Goal: Task Accomplishment & Management: Manage account settings

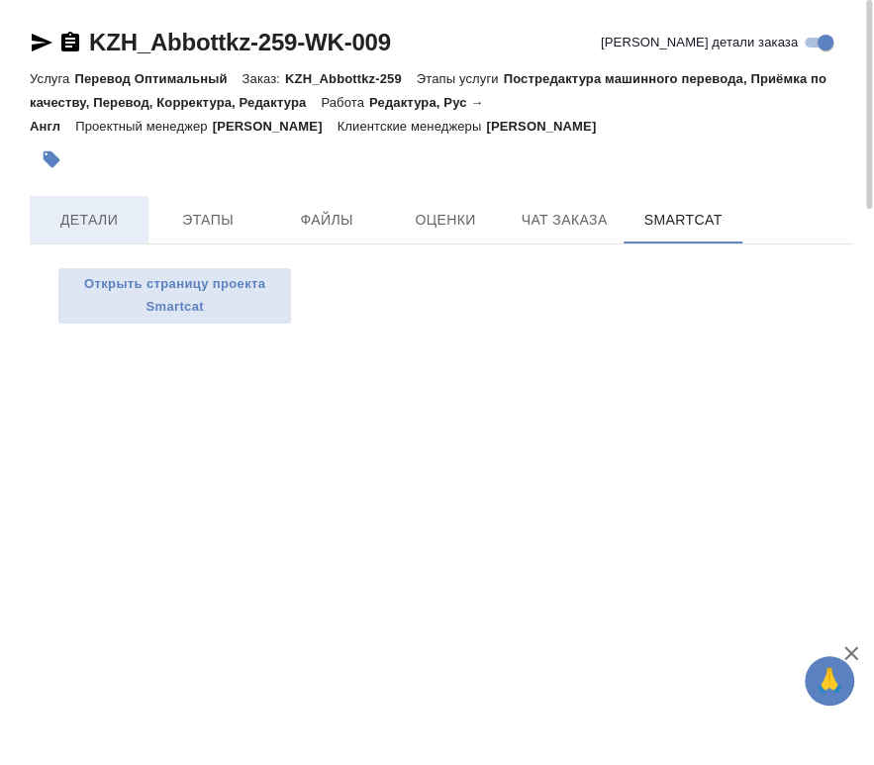
click at [93, 220] on span "Детали" at bounding box center [89, 220] width 95 height 25
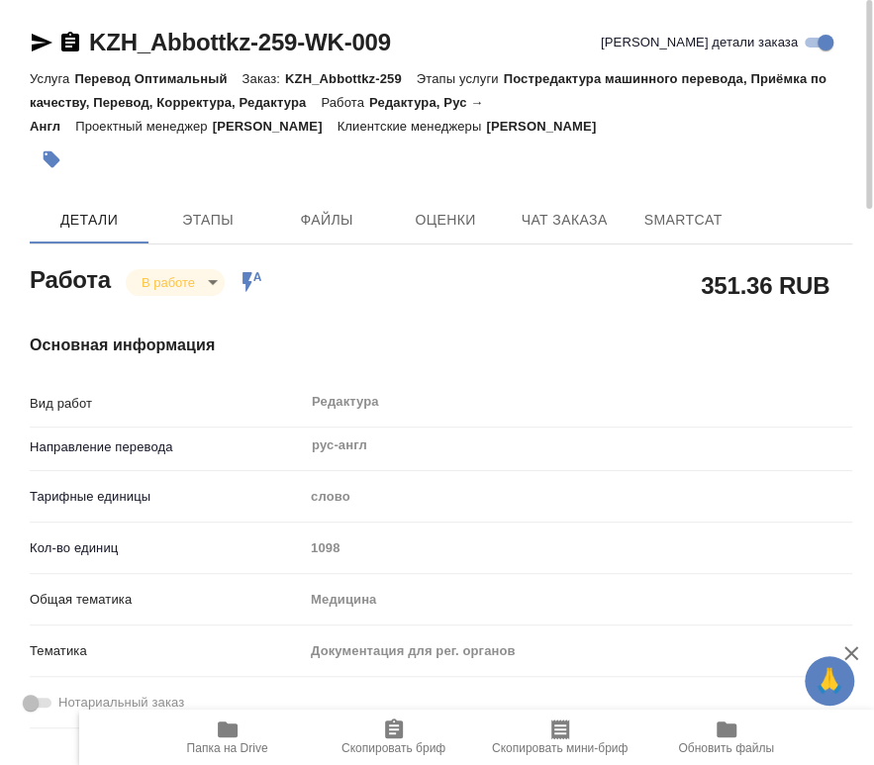
type textarea "x"
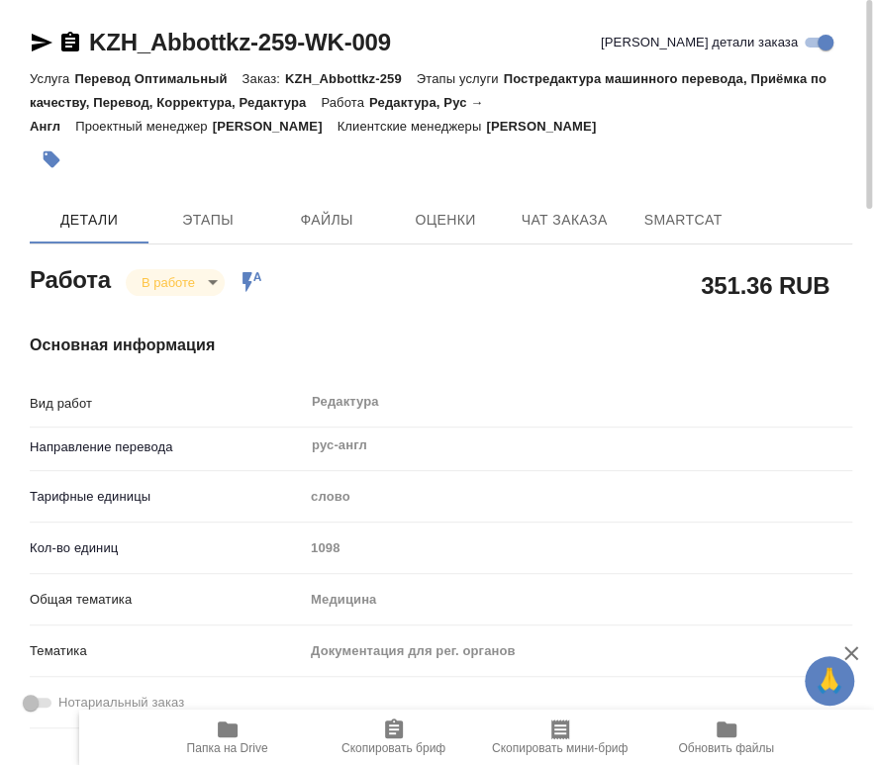
type textarea "x"
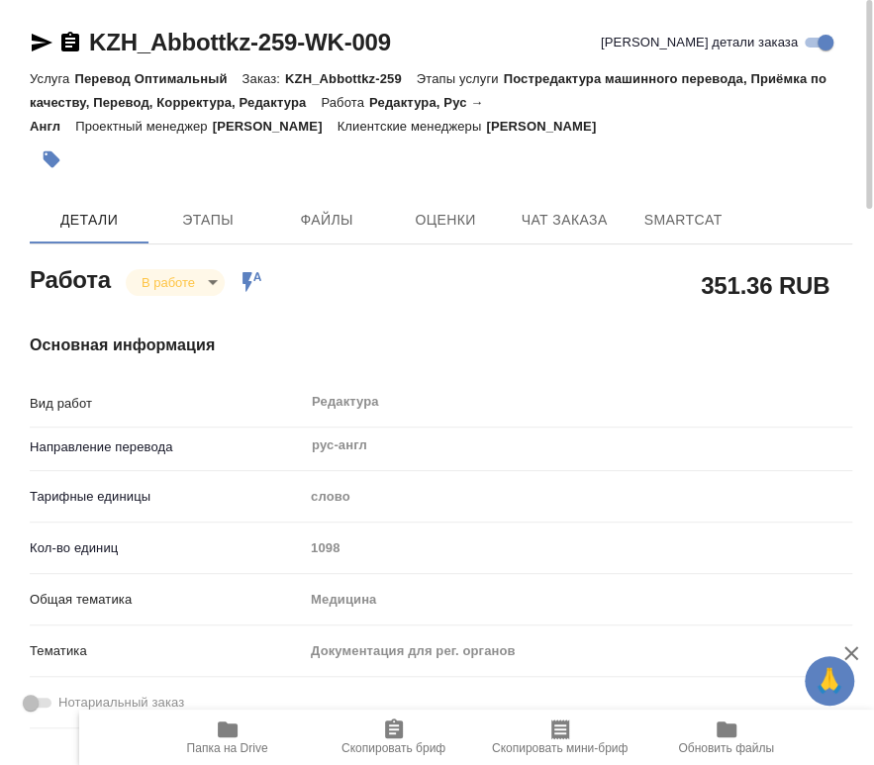
type textarea "x"
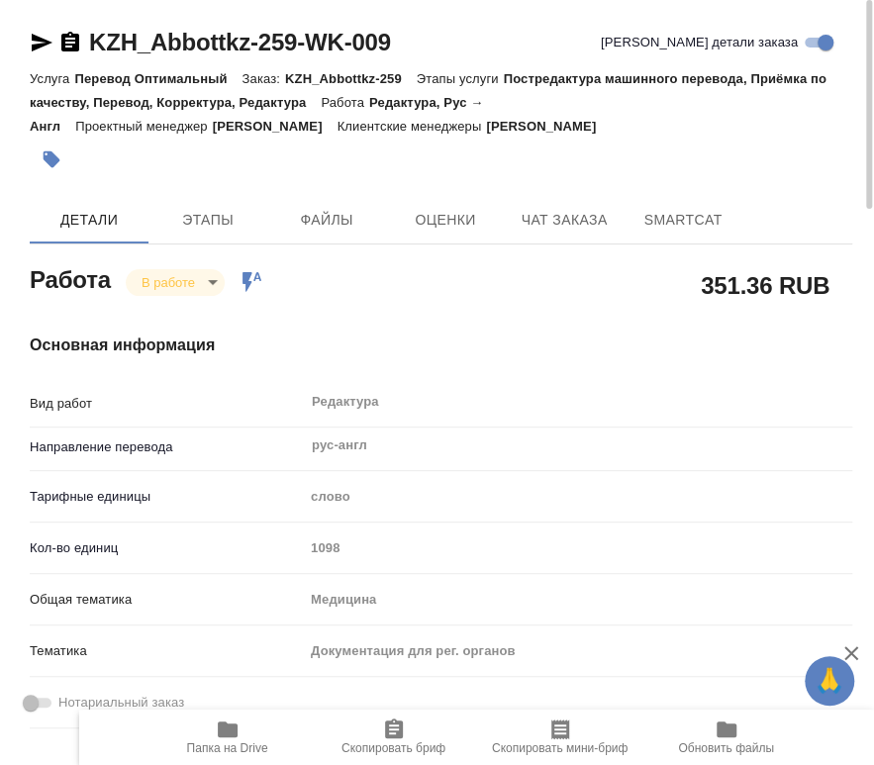
type textarea "x"
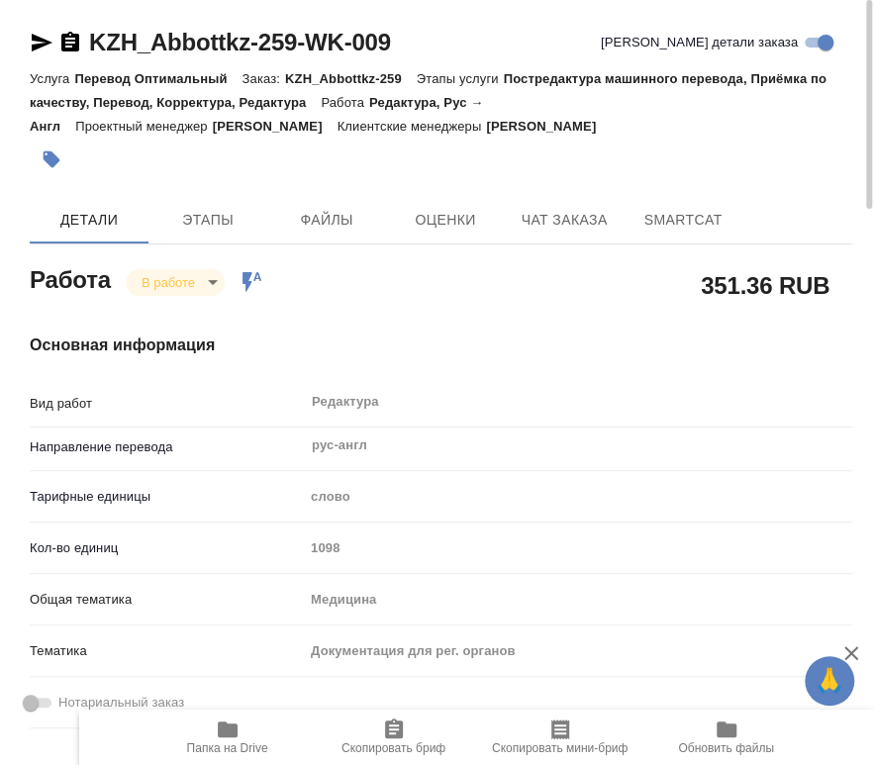
click at [218, 742] on span "Папка на Drive" at bounding box center [227, 748] width 81 height 14
click at [196, 270] on body "🙏 .cls-1 fill:#fff; AWATERA Chernyayeva Tatyana Работы 0 Чаты График Выйти KZH_…" at bounding box center [437, 382] width 874 height 765
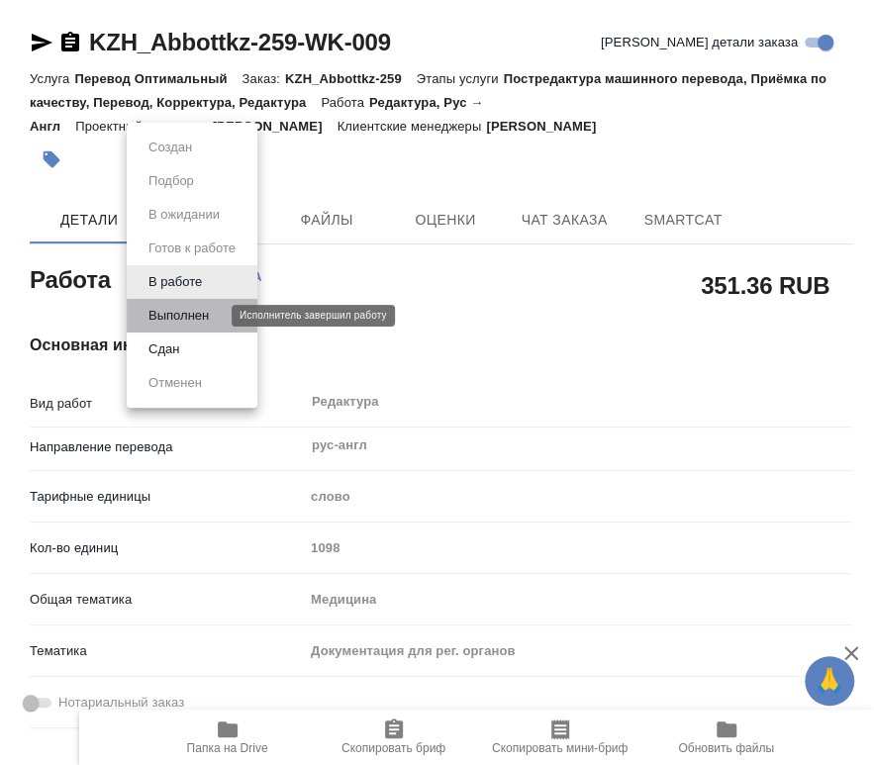
click at [192, 321] on button "Выполнен" at bounding box center [178, 316] width 72 height 22
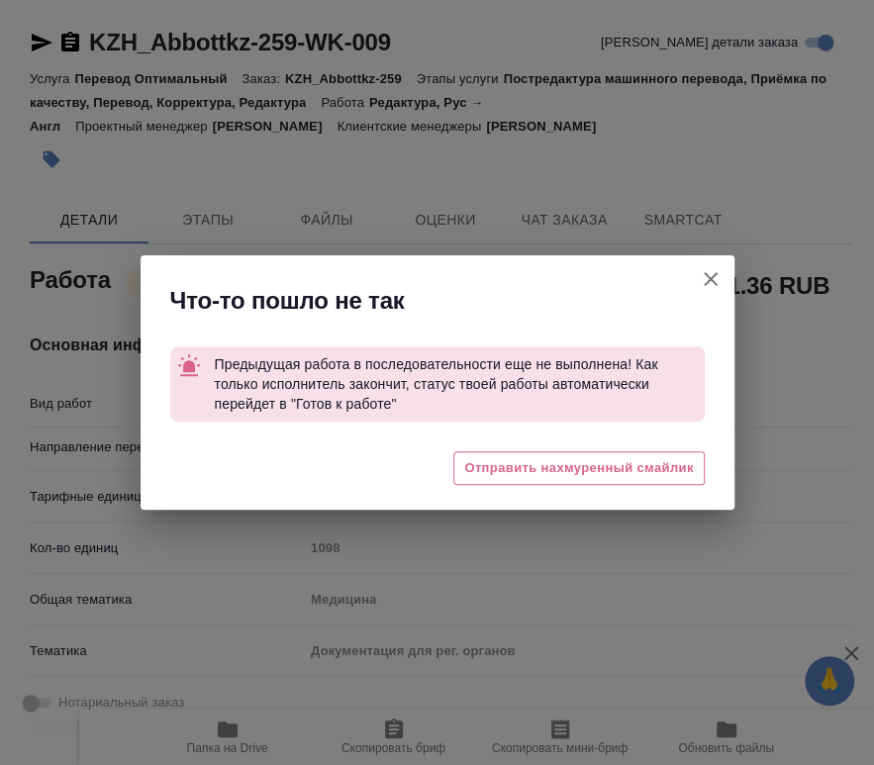
type textarea "x"
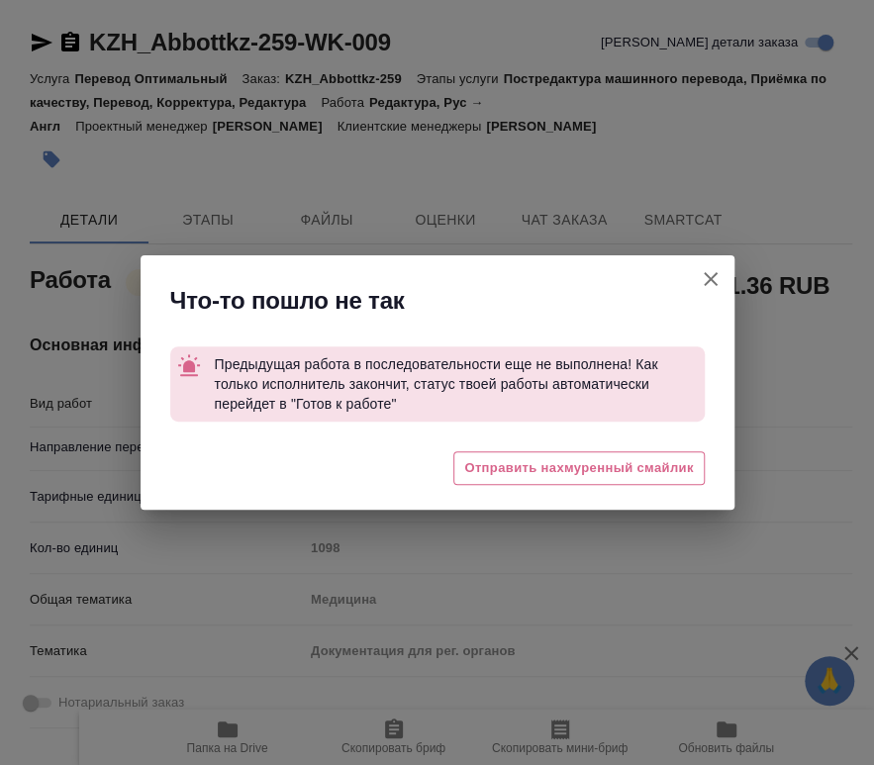
type textarea "x"
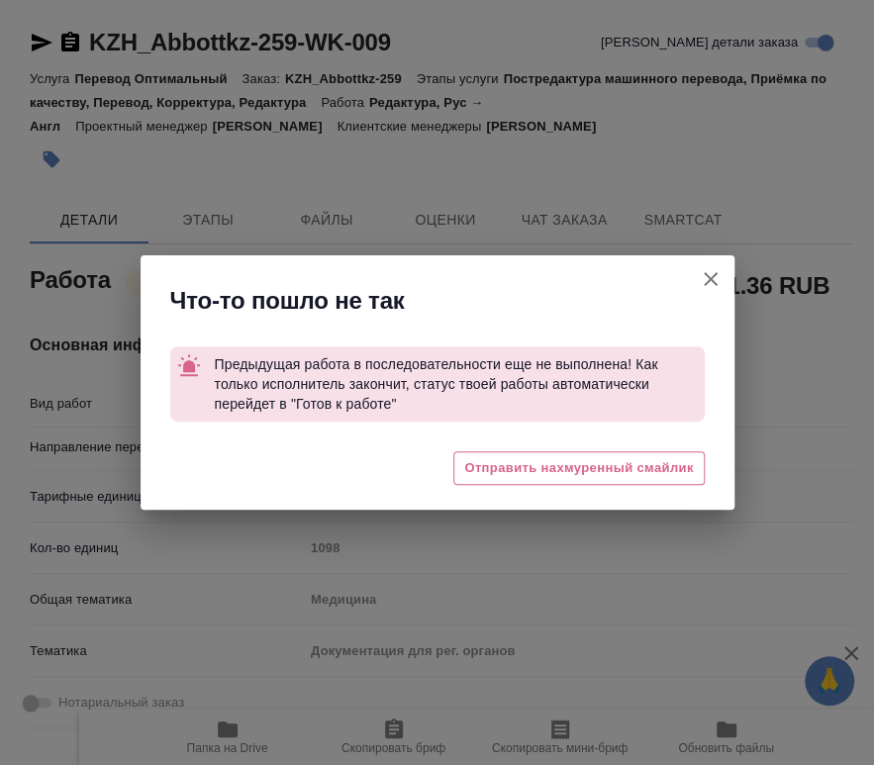
click at [710, 280] on icon "button" at bounding box center [711, 279] width 24 height 24
type textarea "x"
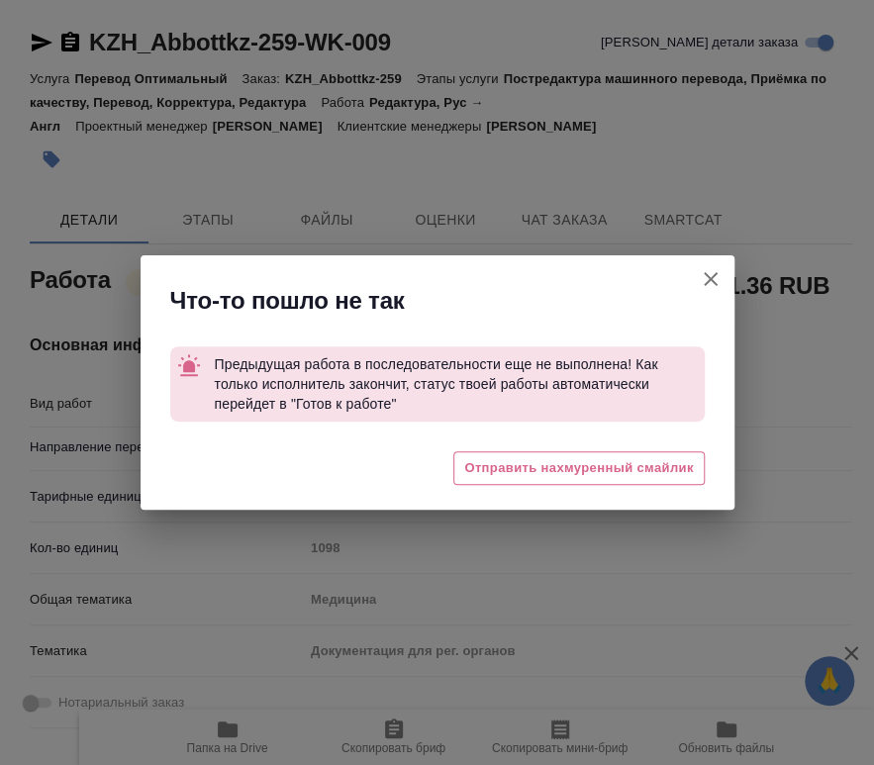
type textarea "x"
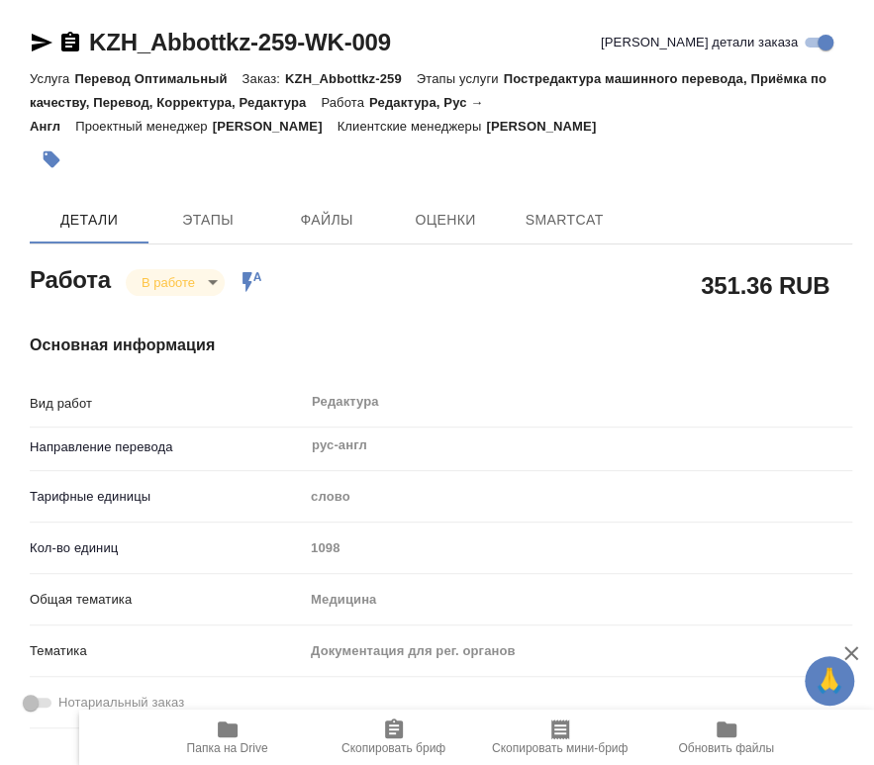
type textarea "x"
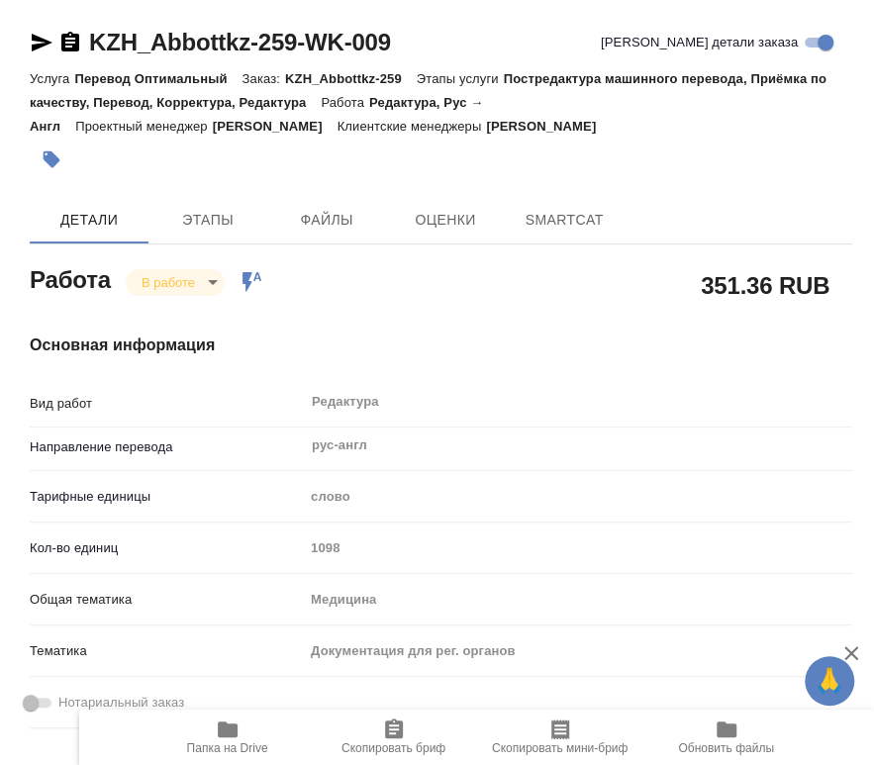
type textarea "x"
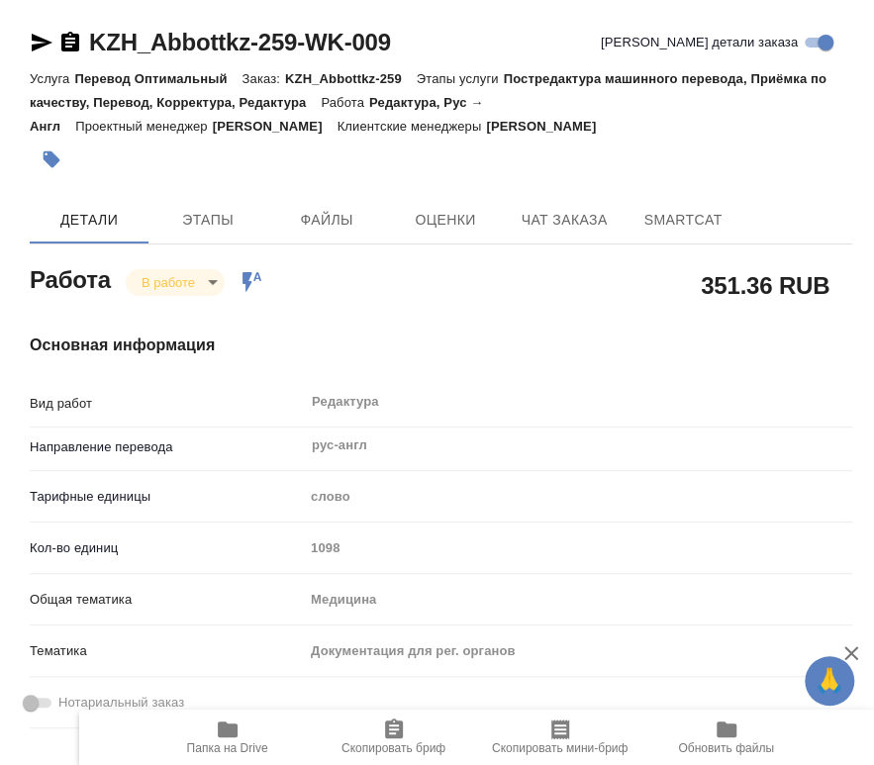
click at [202, 285] on body "🙏 .cls-1 fill:#fff; AWATERA Chernyayeva Tatyana Работы Чаты График Выйти KZH_Ab…" at bounding box center [437, 382] width 874 height 765
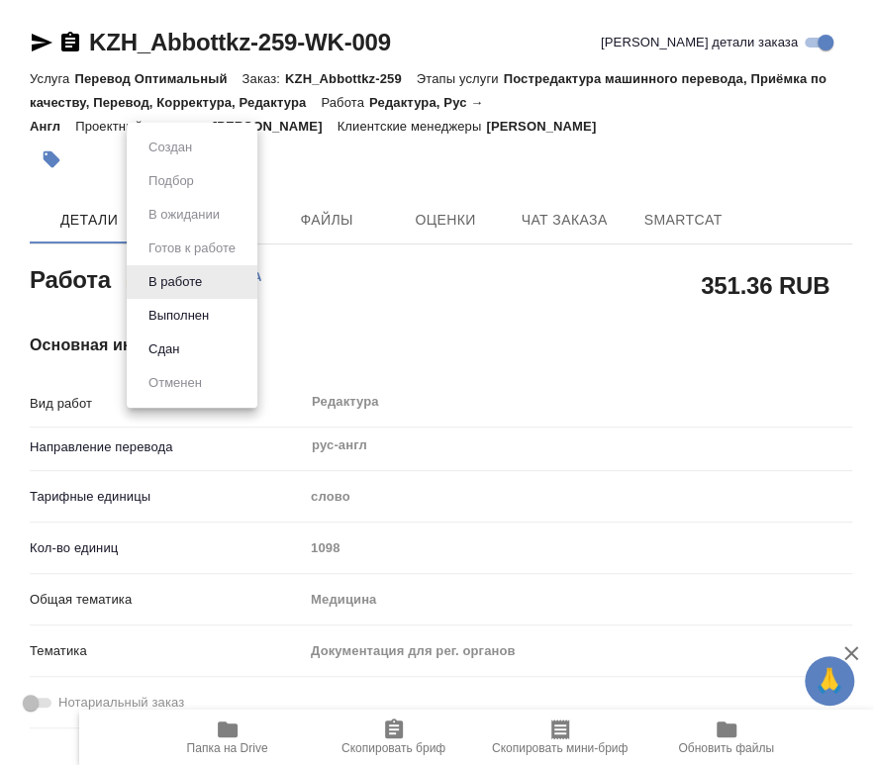
type textarea "x"
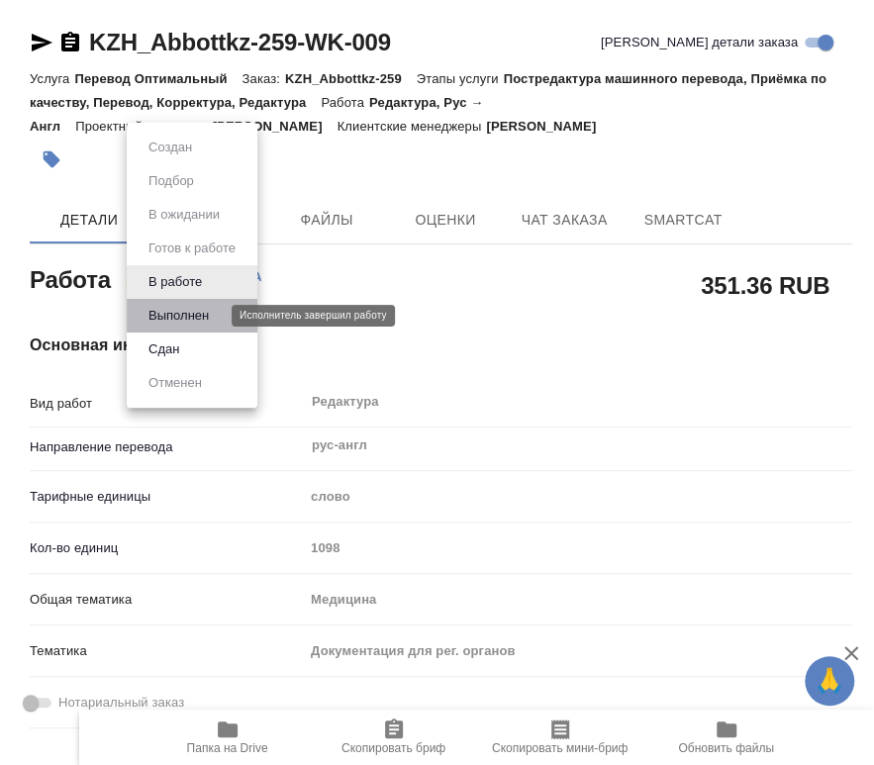
click at [190, 323] on button "Выполнен" at bounding box center [178, 316] width 72 height 22
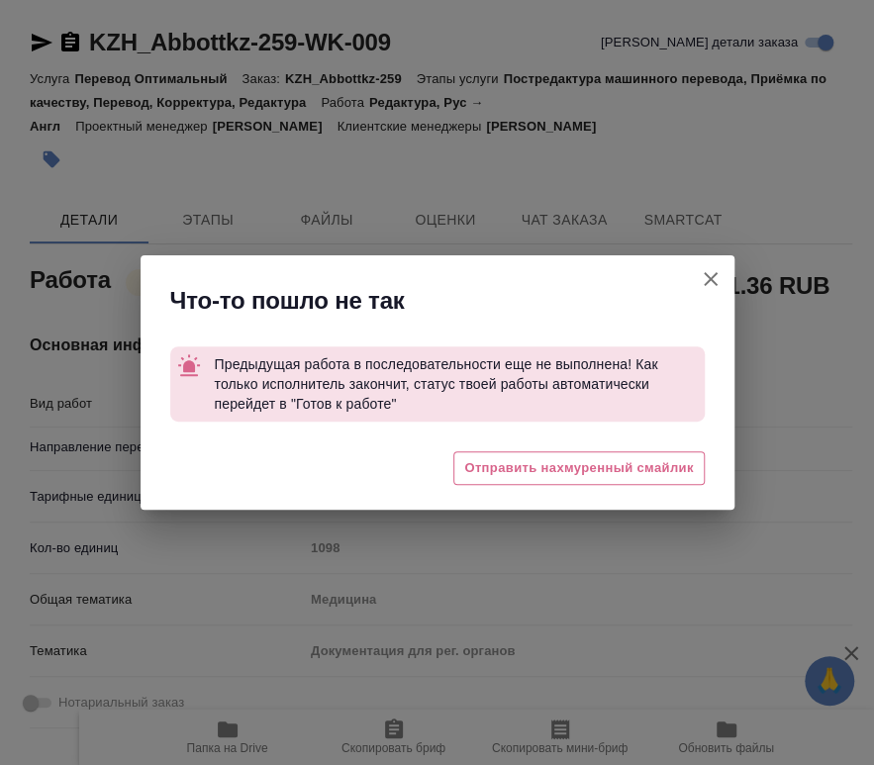
type textarea "x"
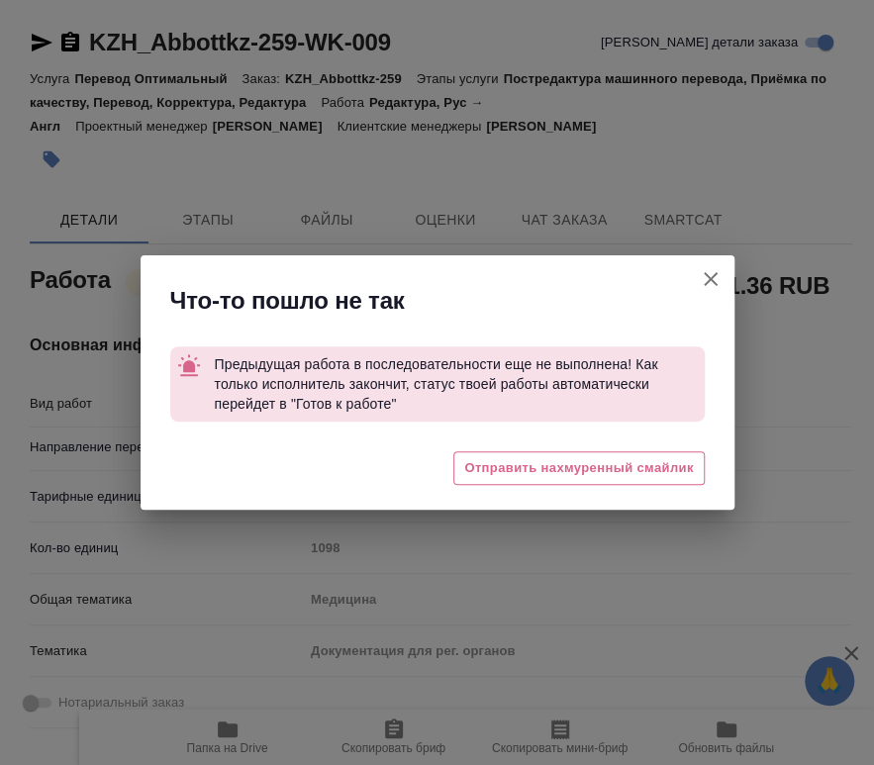
type textarea "x"
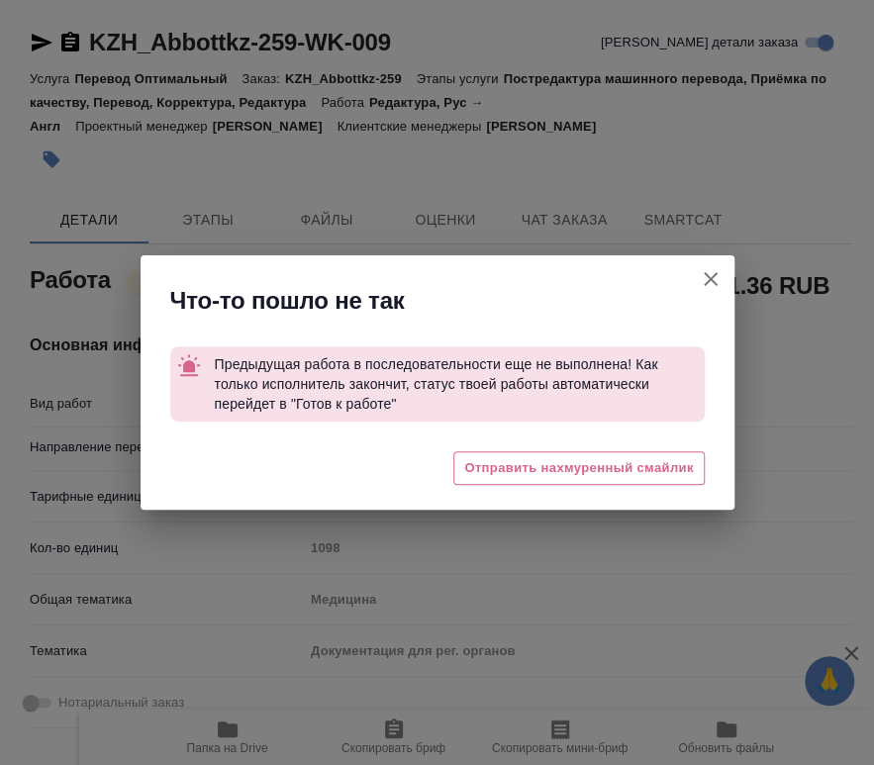
click at [704, 283] on icon "button" at bounding box center [710, 279] width 14 height 14
type textarea "x"
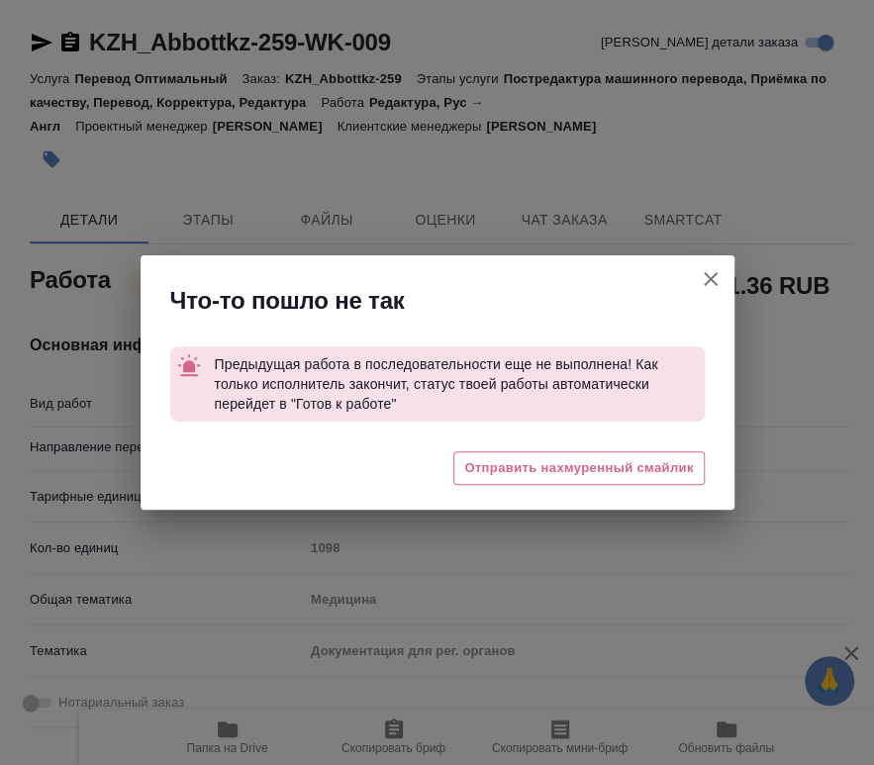
type textarea "x"
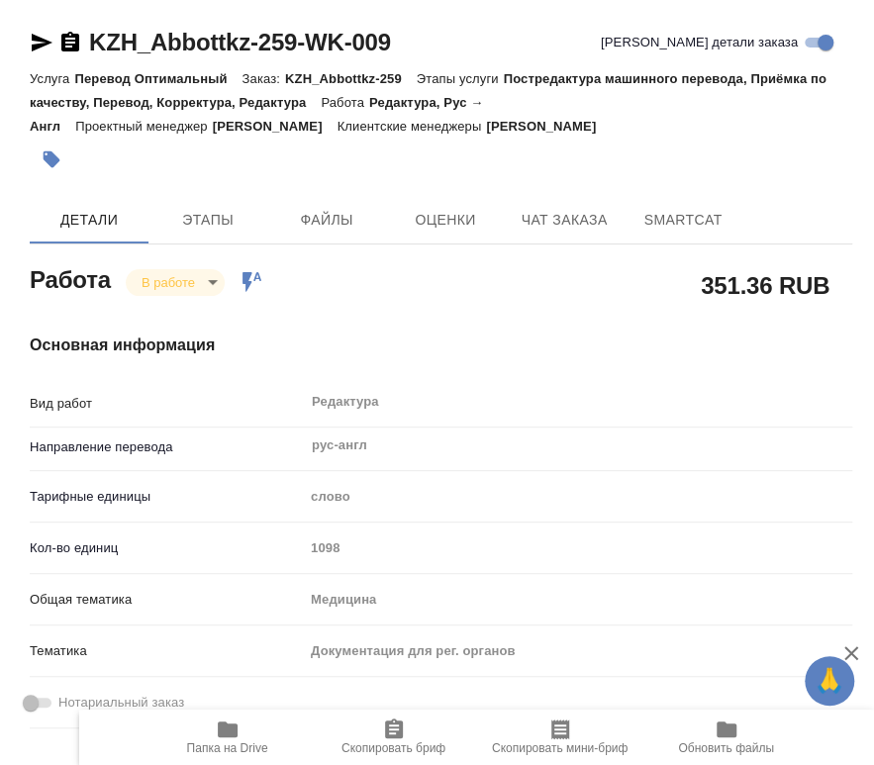
type textarea "x"
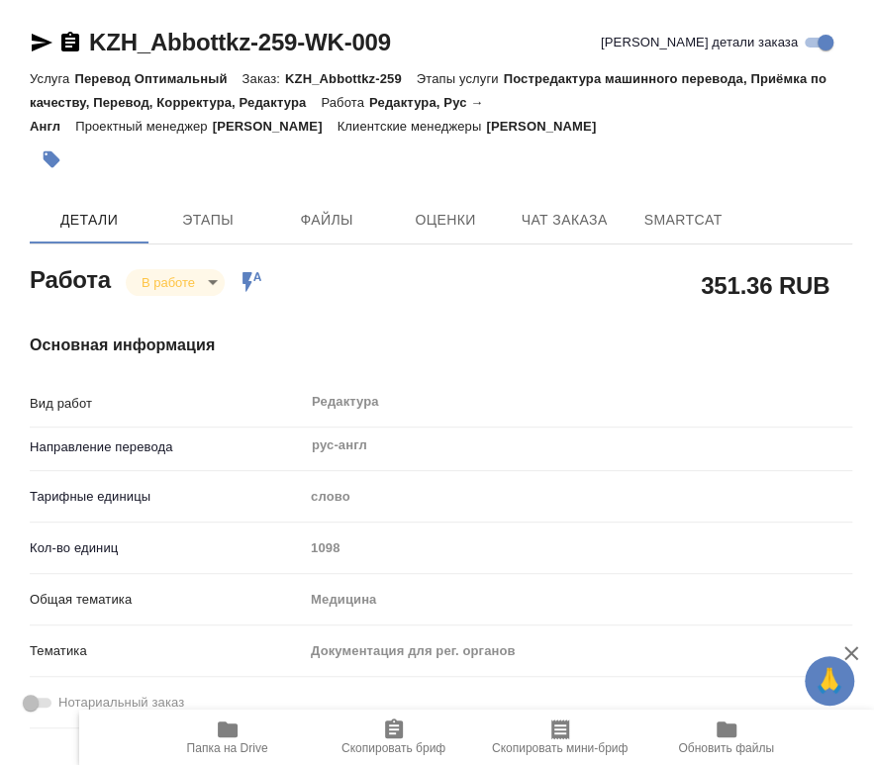
type textarea "x"
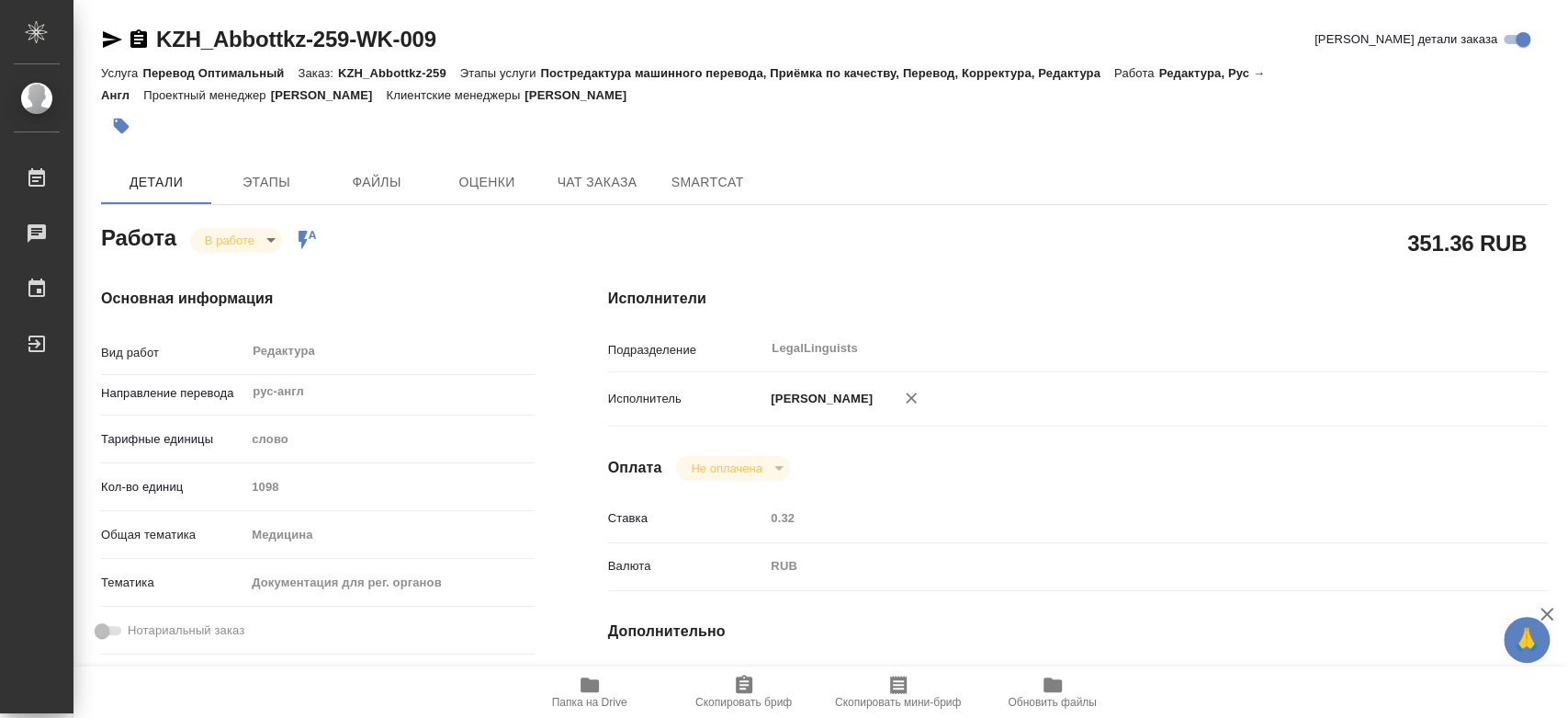
type textarea "x"
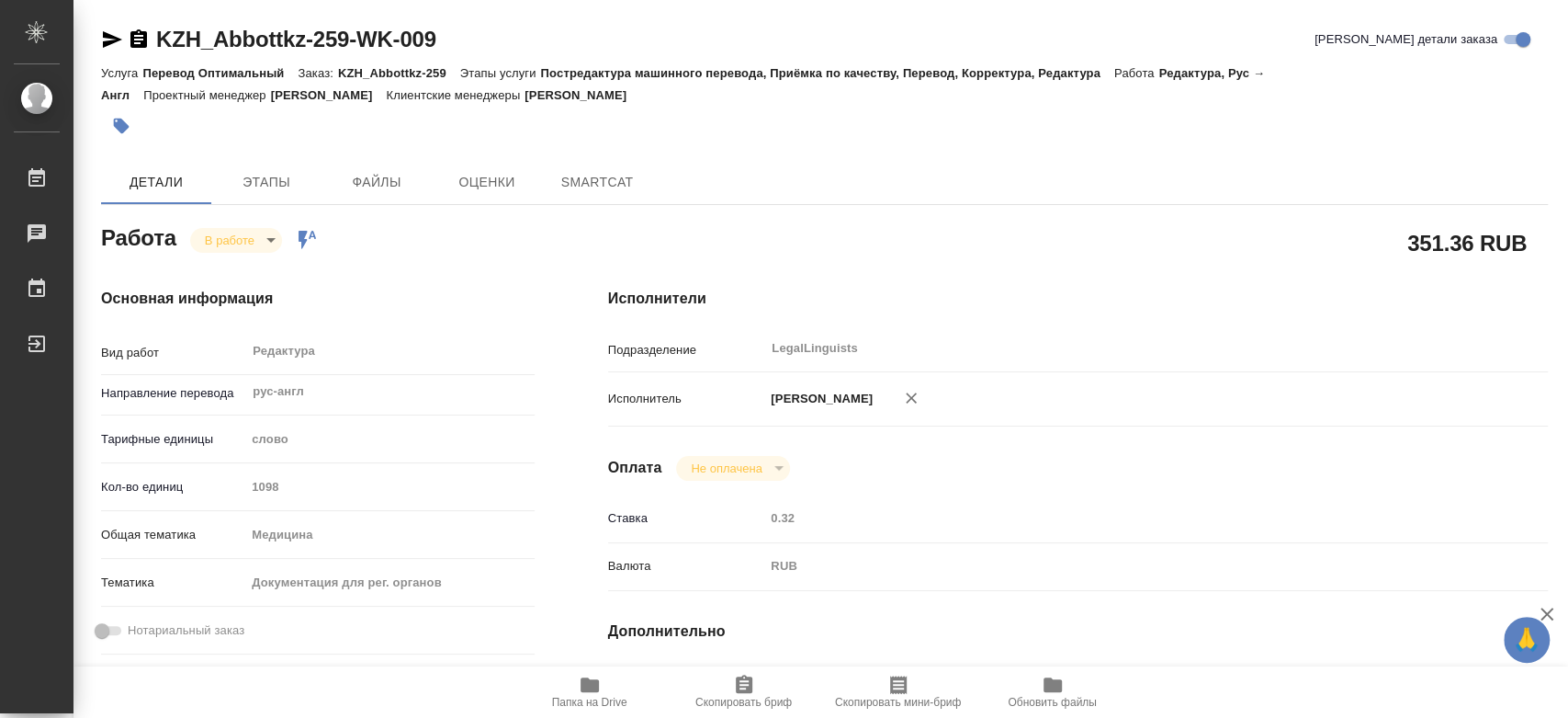
type textarea "x"
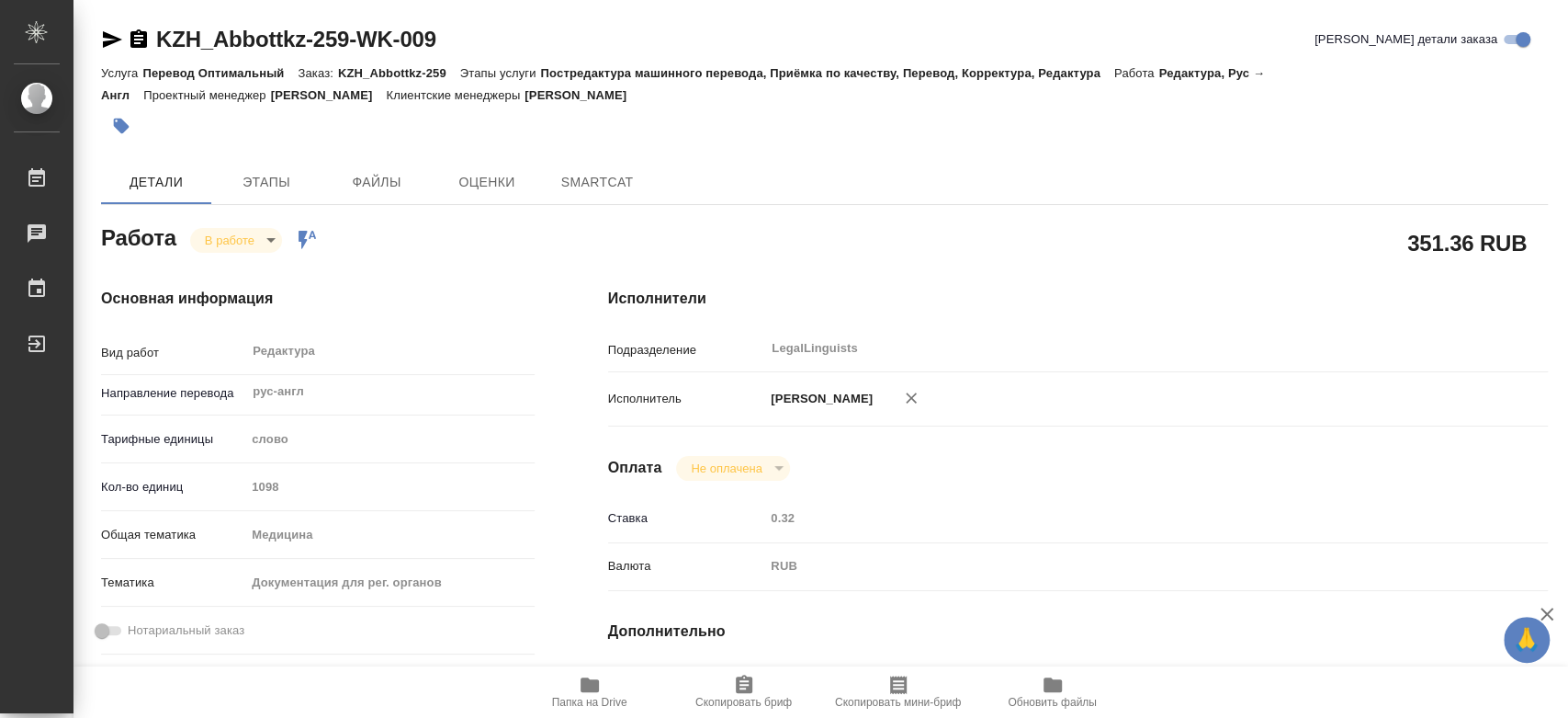
type textarea "x"
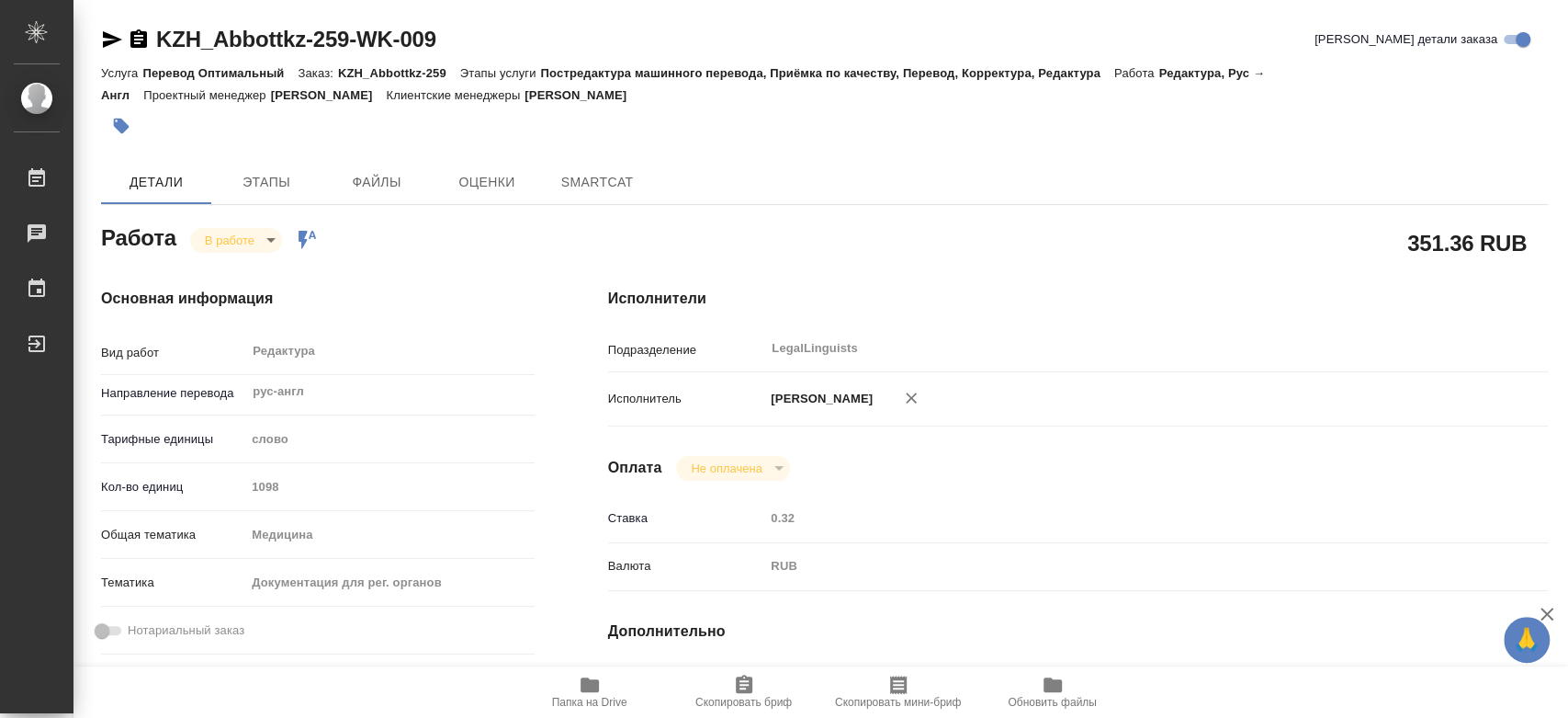
type textarea "x"
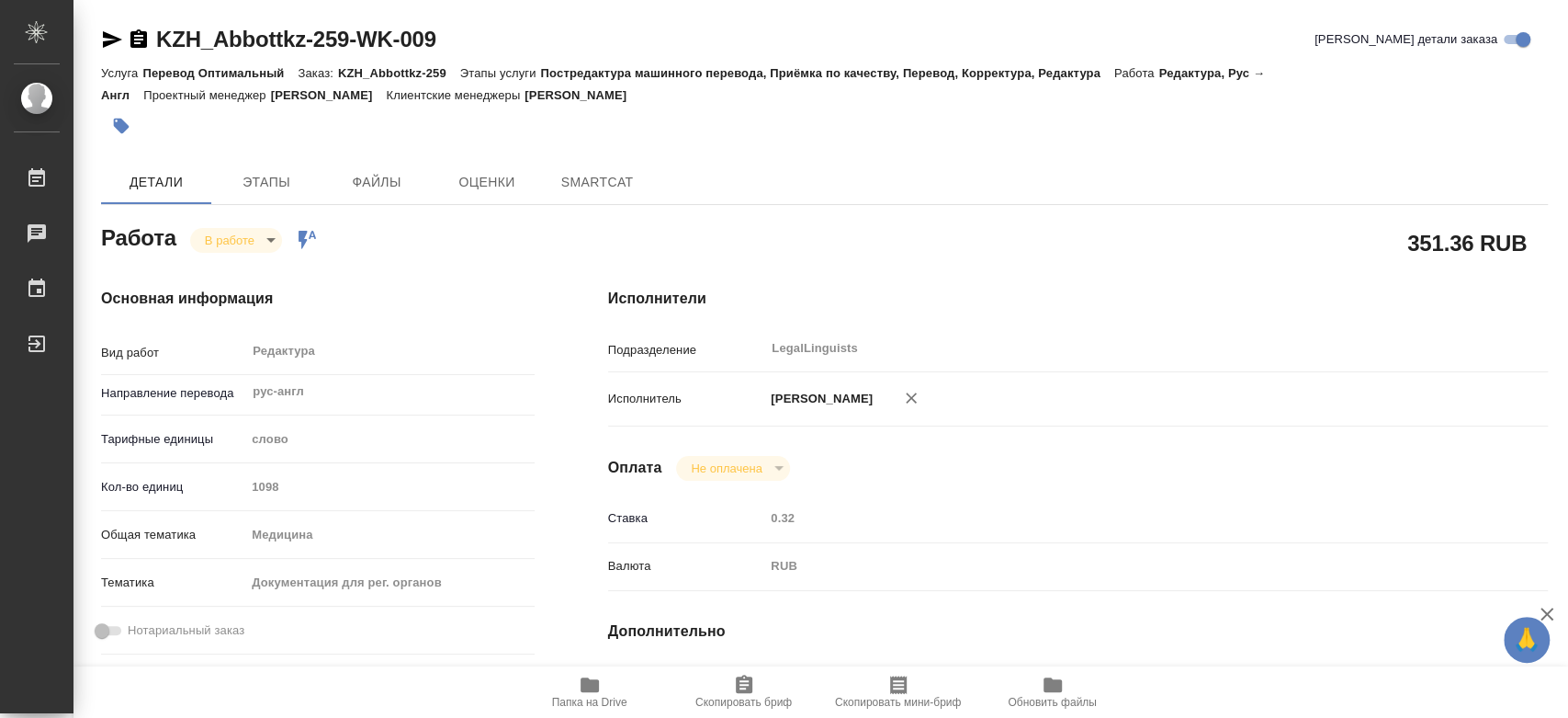
click at [255, 244] on body "🙏 .cls-1 fill:#fff; [PERSON_NAME] [PERSON_NAME] Чаты График Выйти KZH_Abbottkz-…" at bounding box center [784, 359] width 1568 height 718
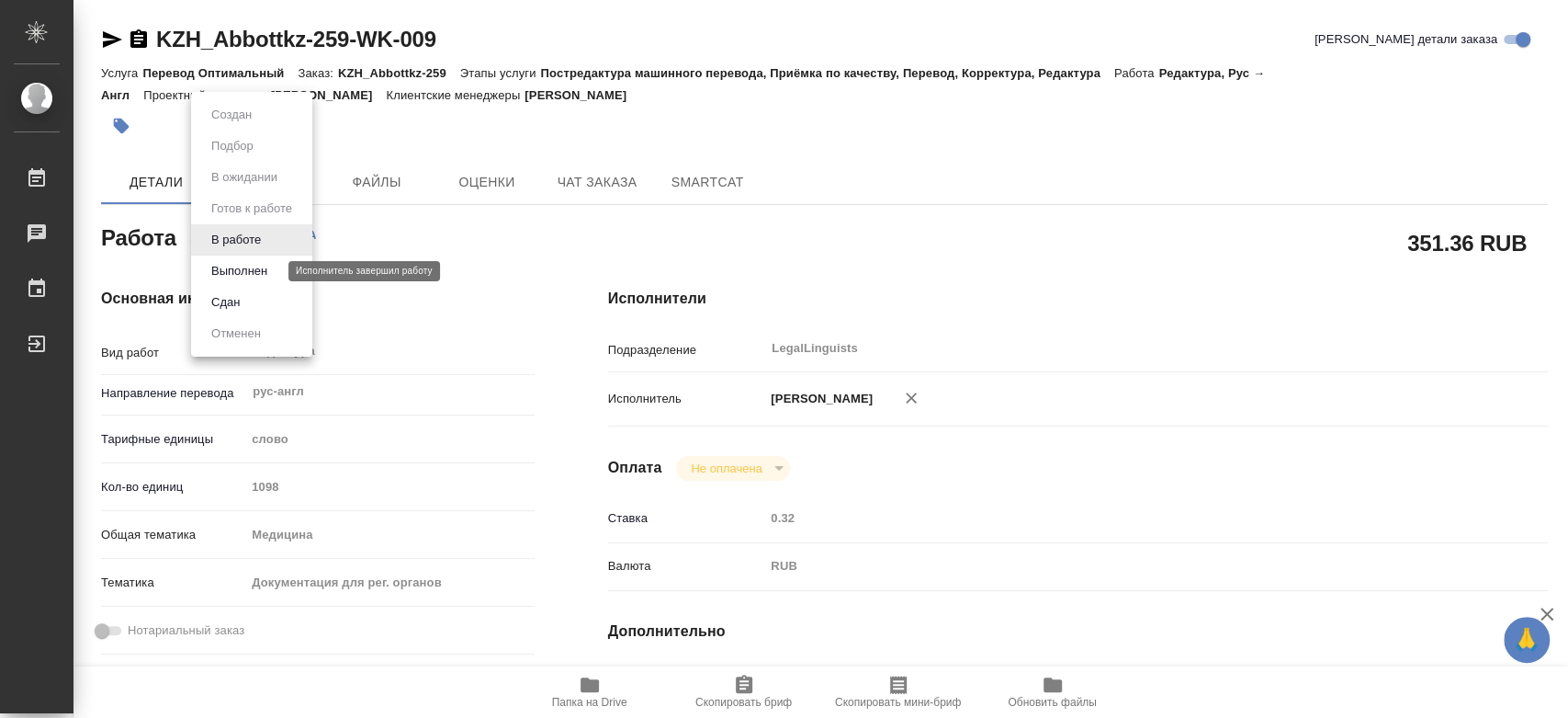
type textarea "x"
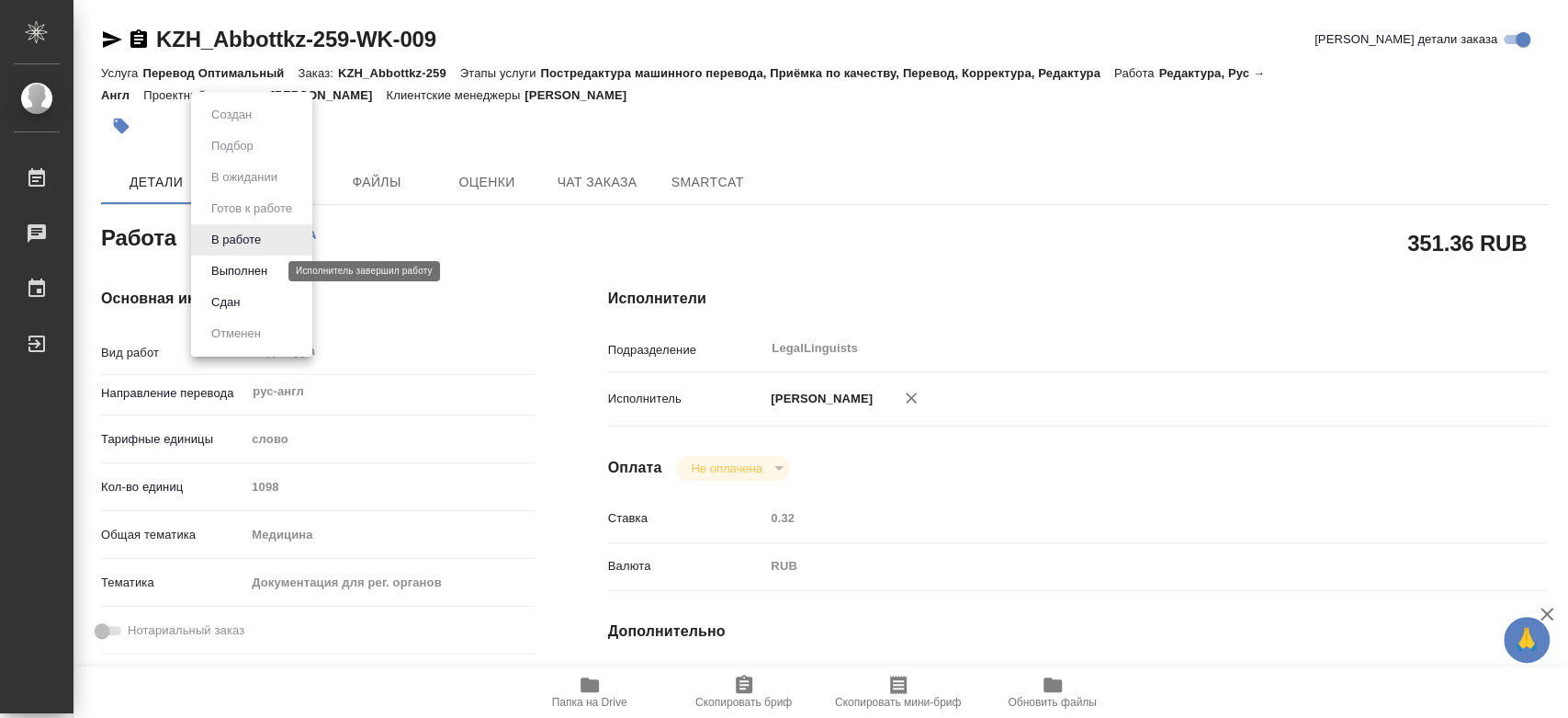
click at [255, 270] on button "Выполнен" at bounding box center [240, 271] width 67 height 20
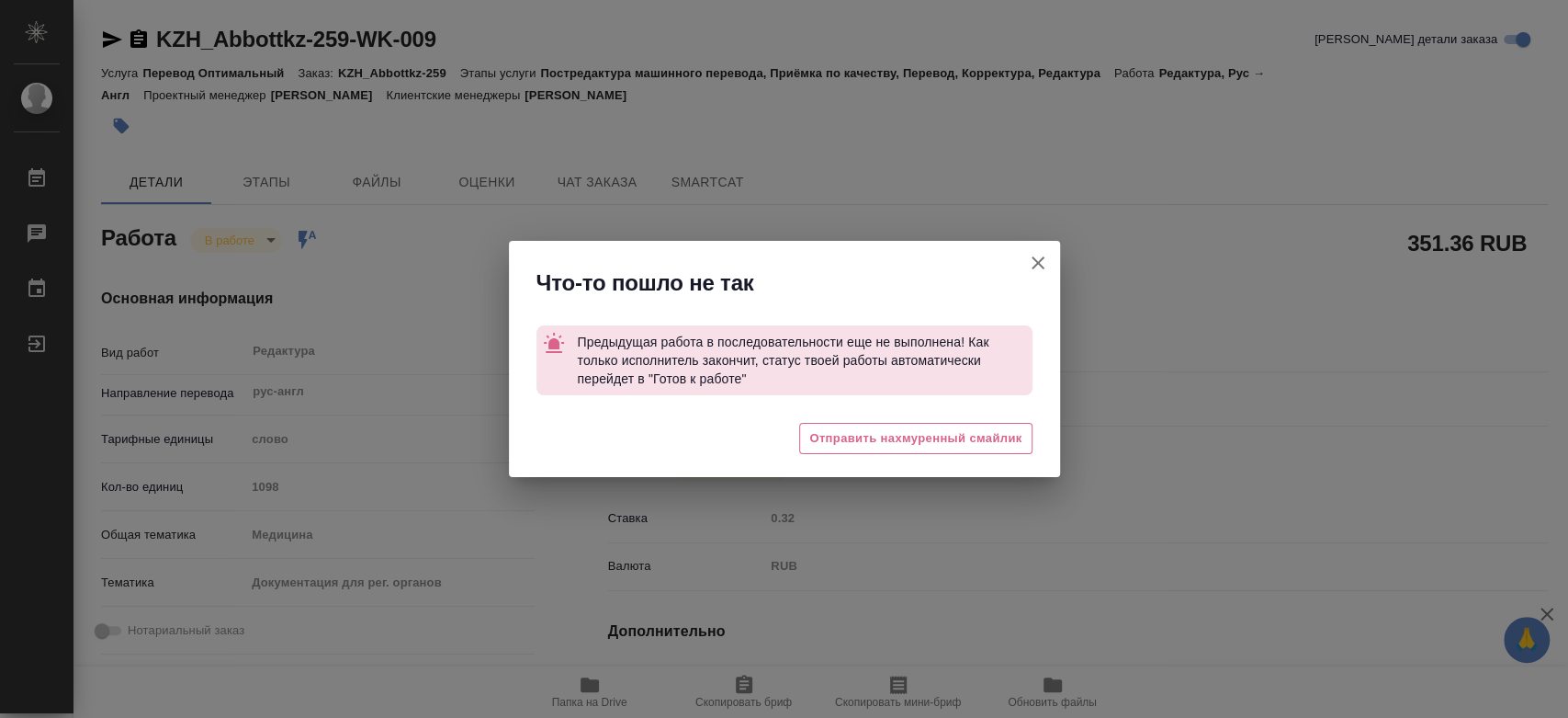
type textarea "x"
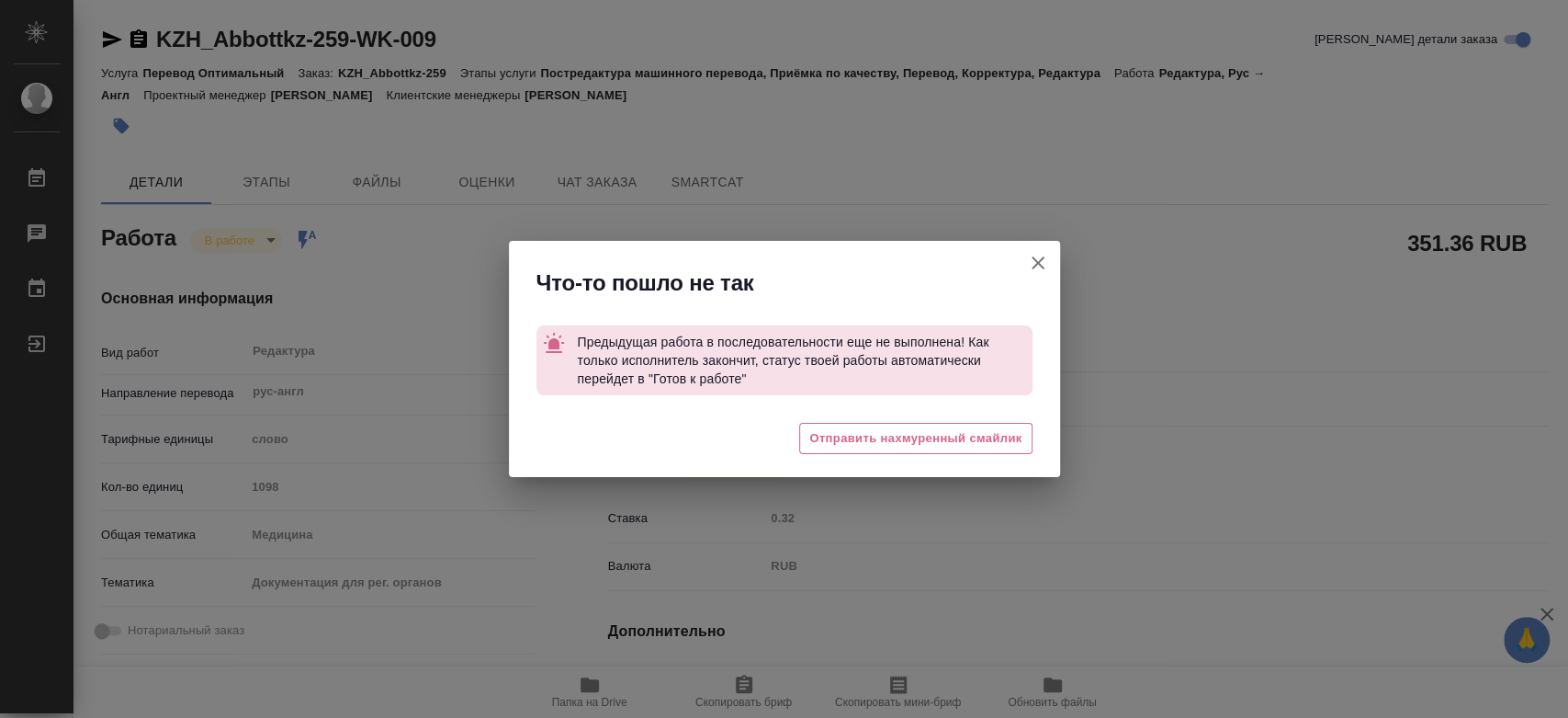
type textarea "x"
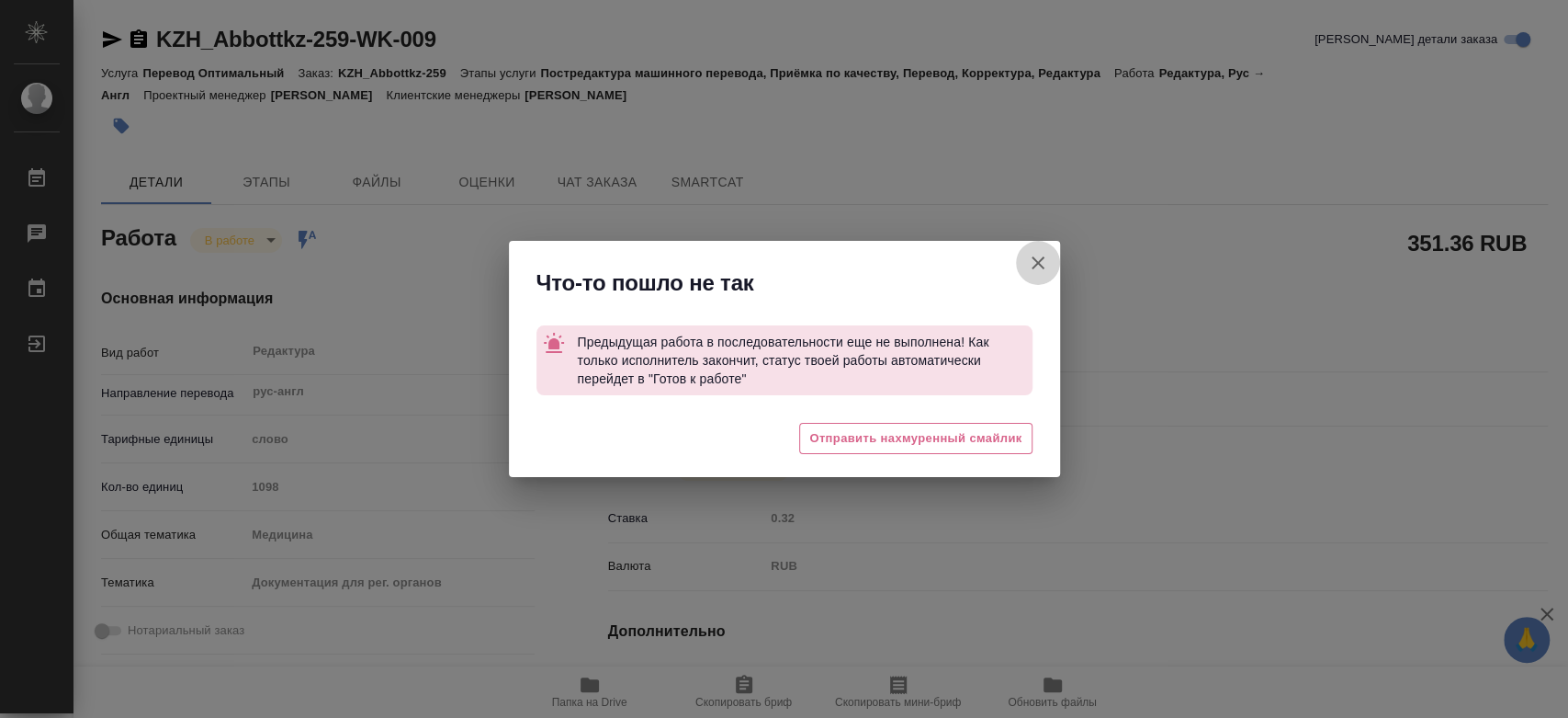
click at [1030, 267] on icon "button" at bounding box center [1038, 263] width 22 height 22
type textarea "x"
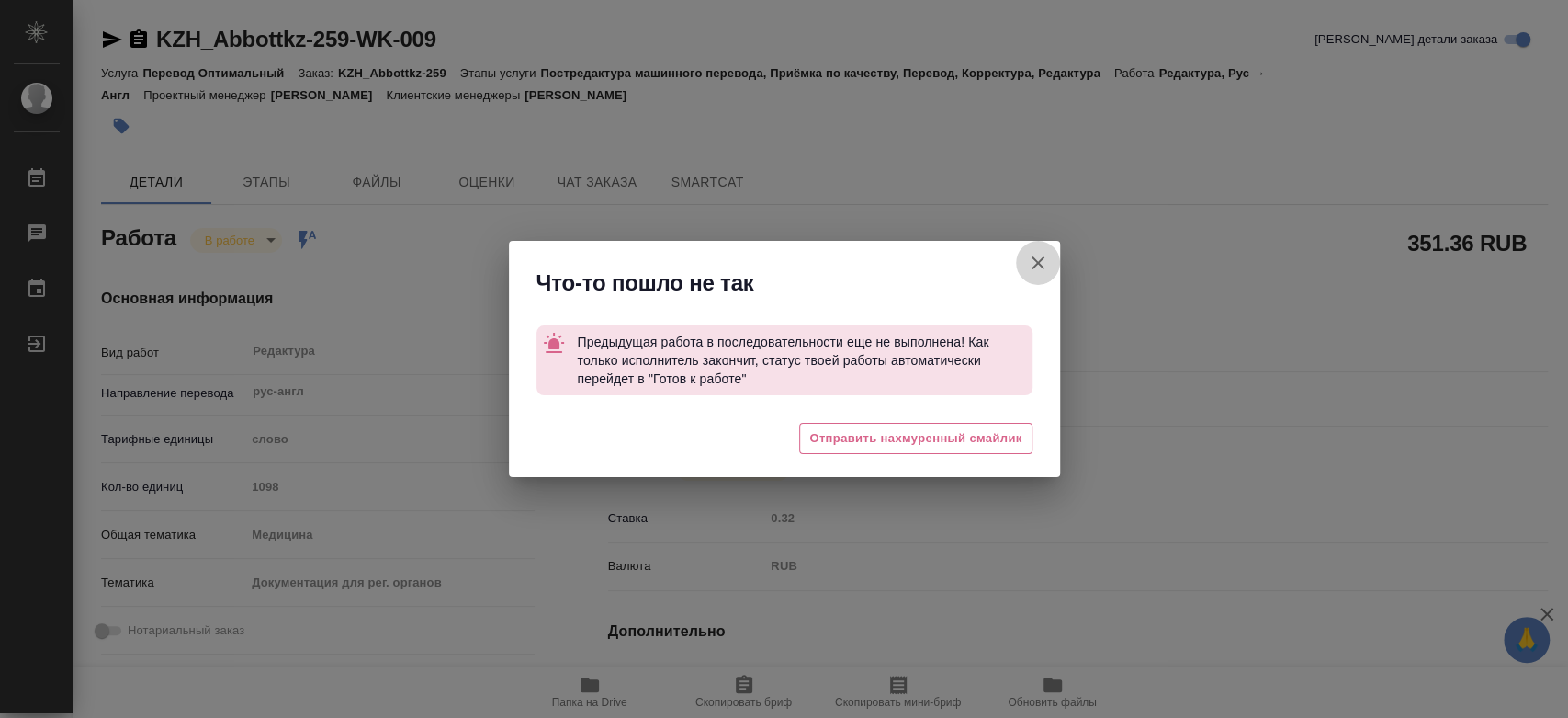
type textarea "x"
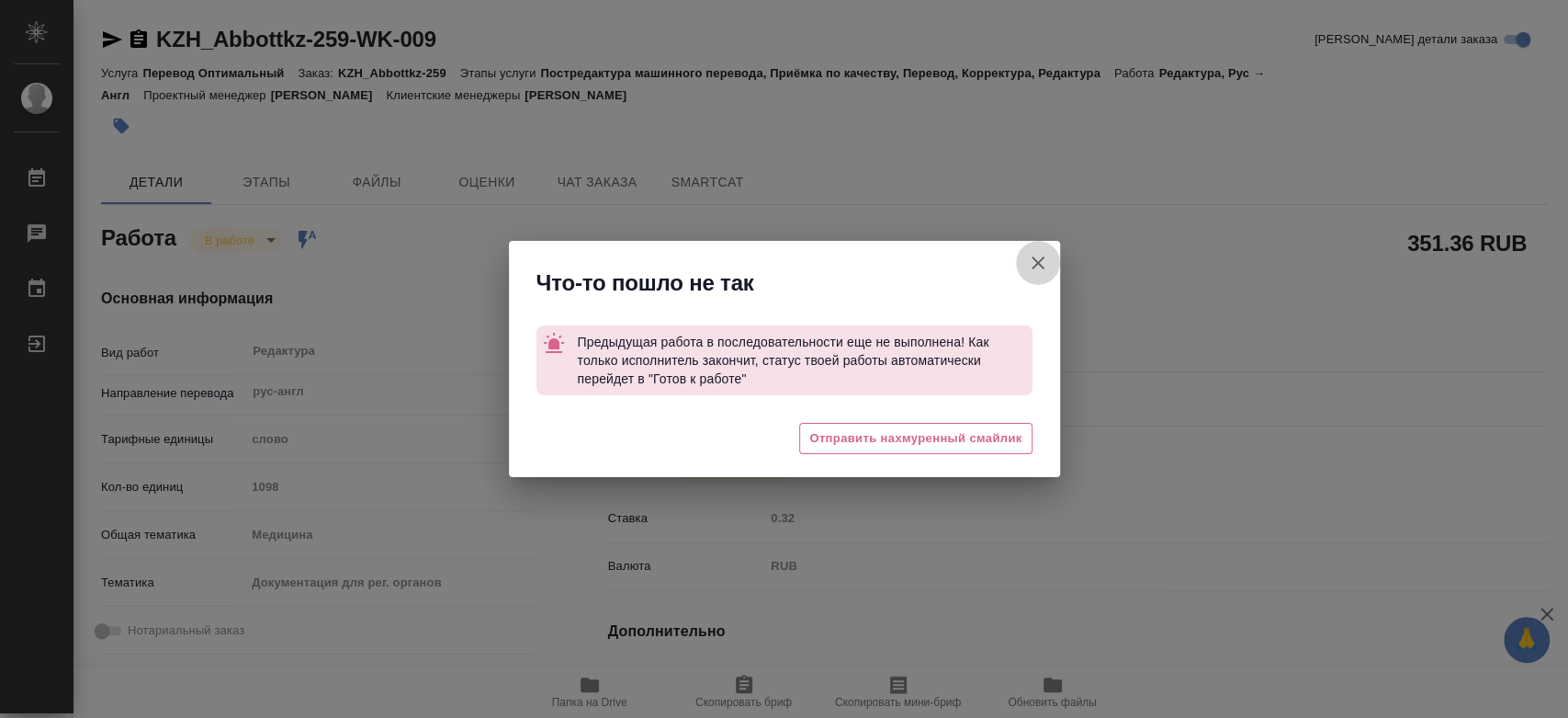
type textarea "x"
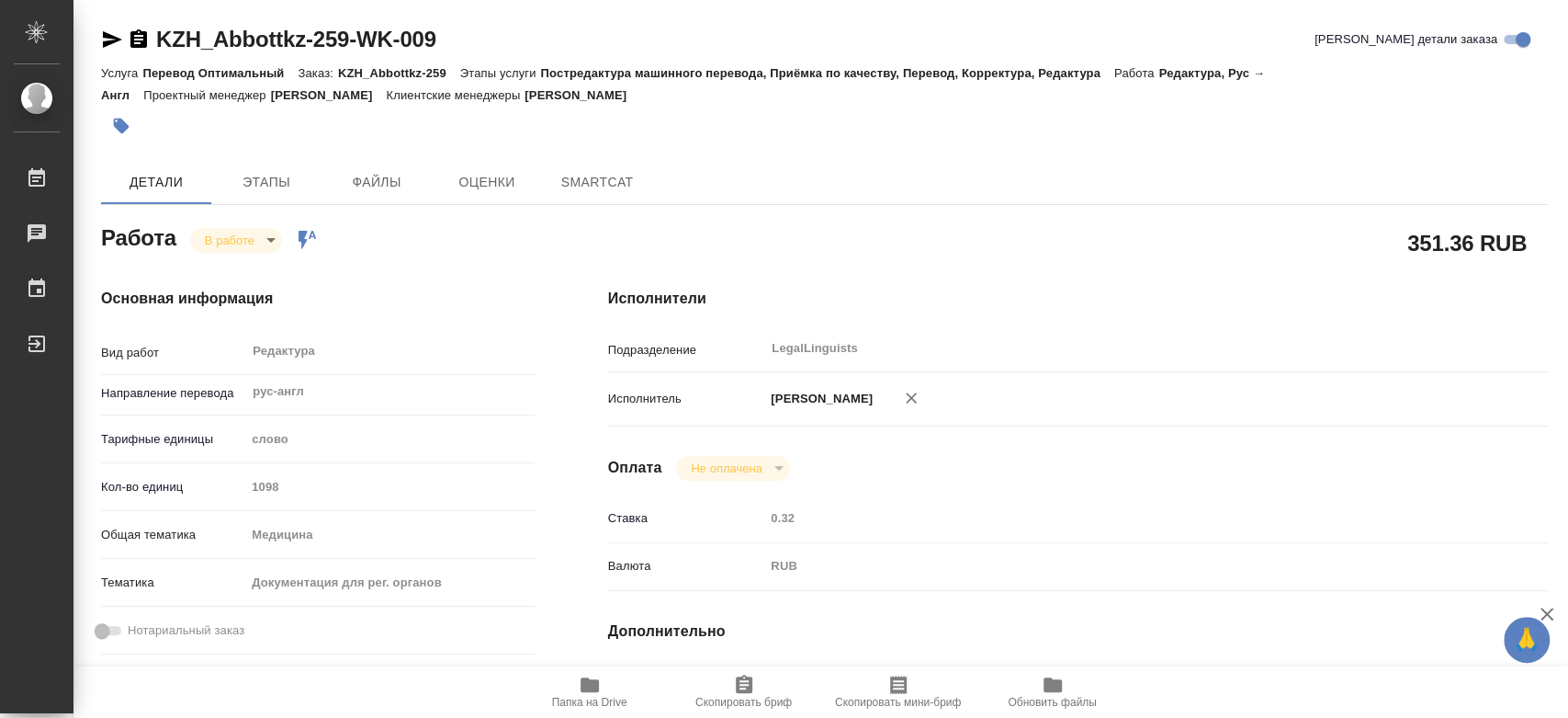
type textarea "x"
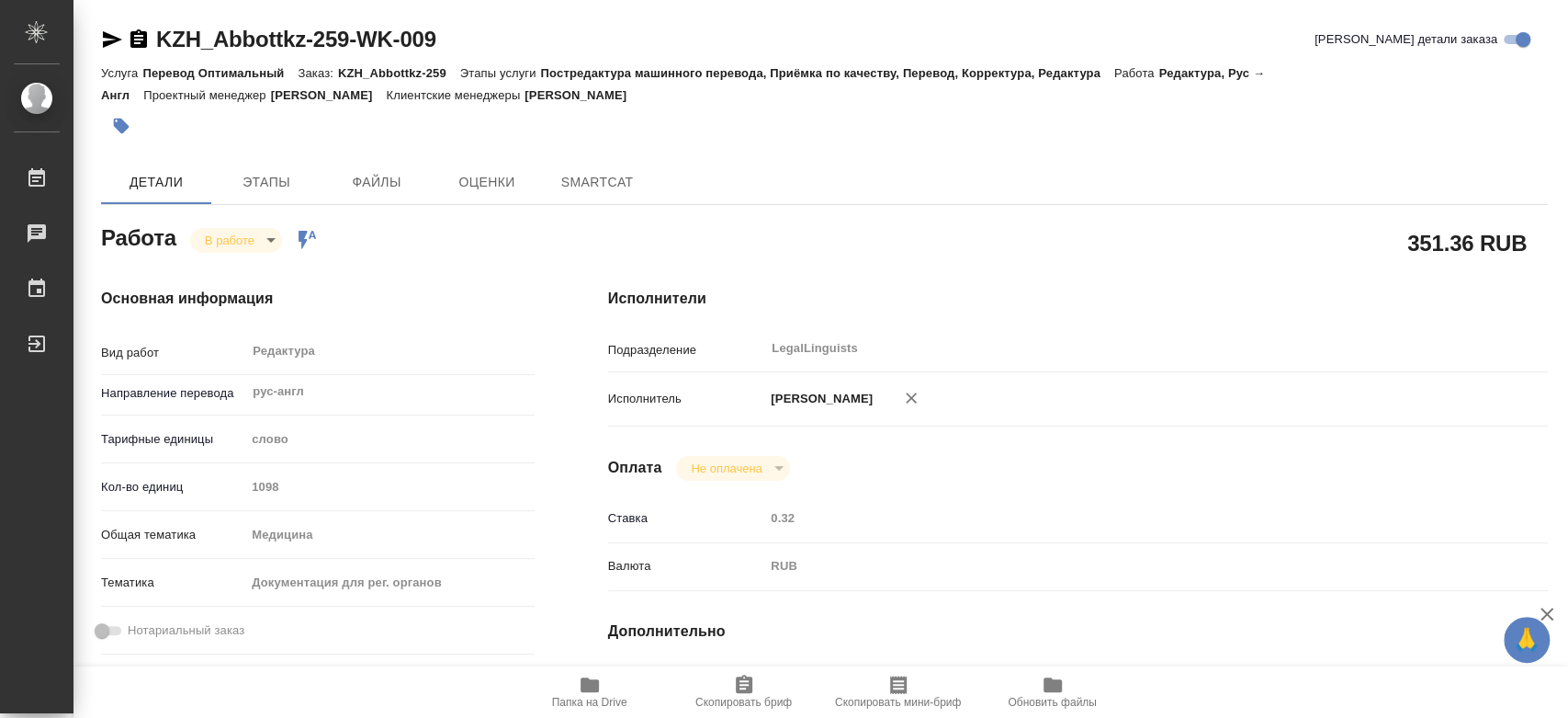
type textarea "x"
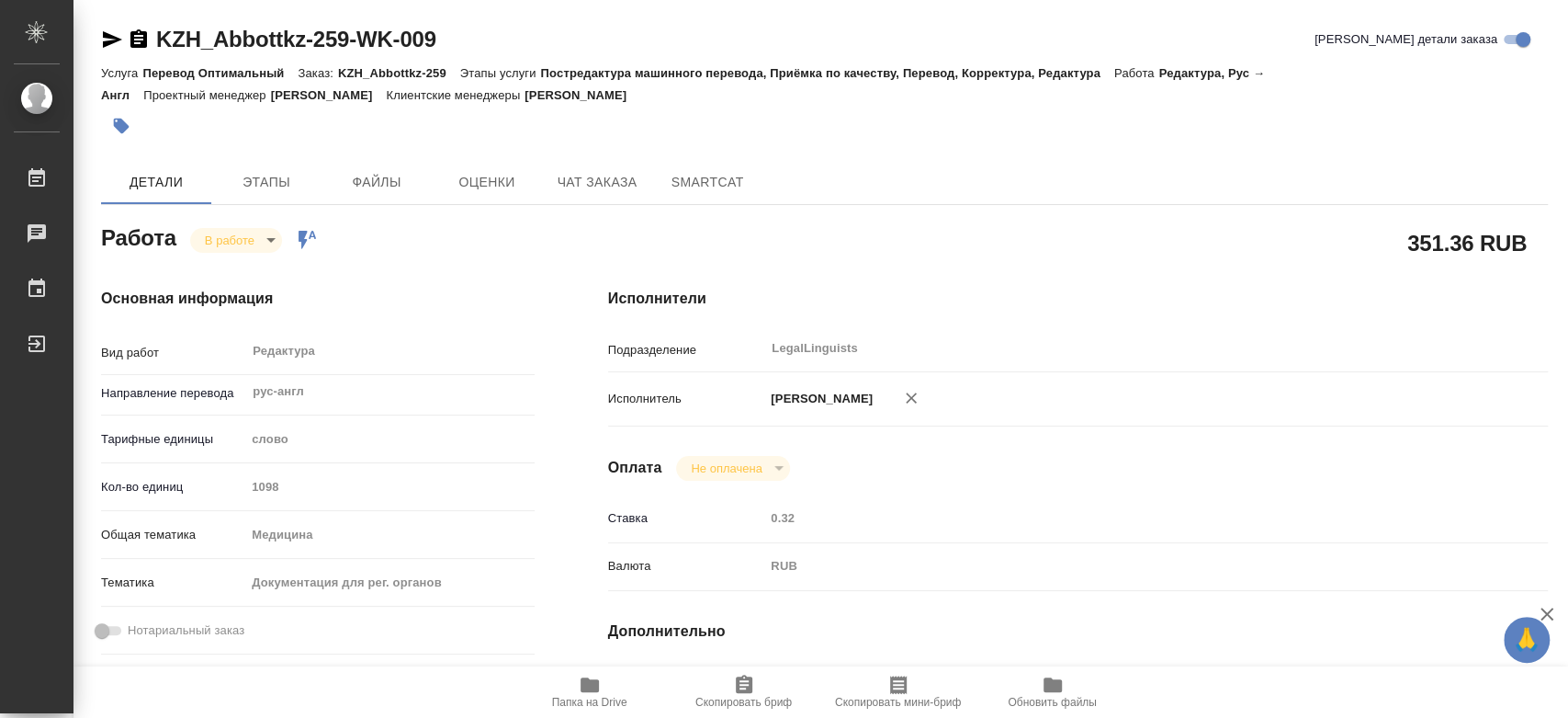
click at [216, 484] on div "Кол-во единиц 1098" at bounding box center [317, 487] width 434 height 33
type textarea "x"
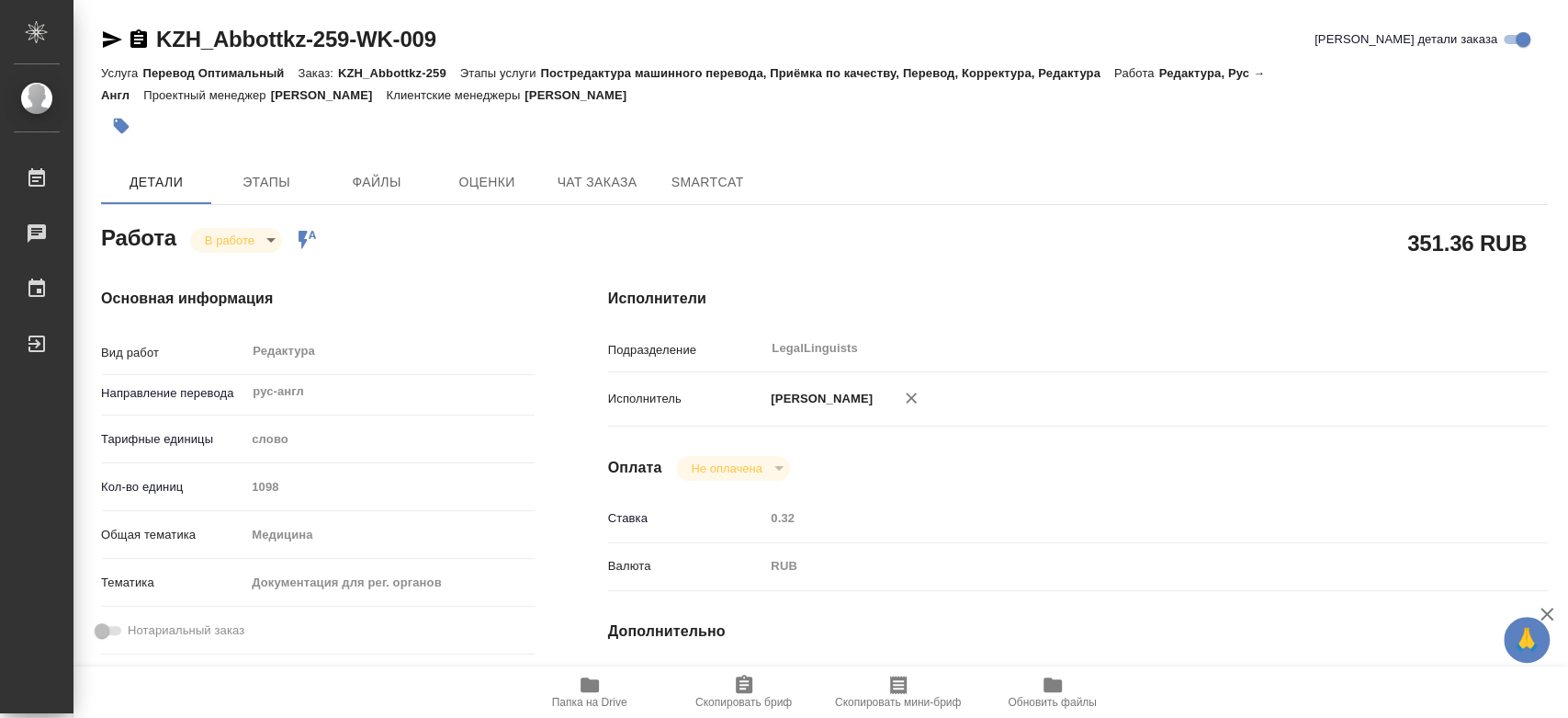
type textarea "x"
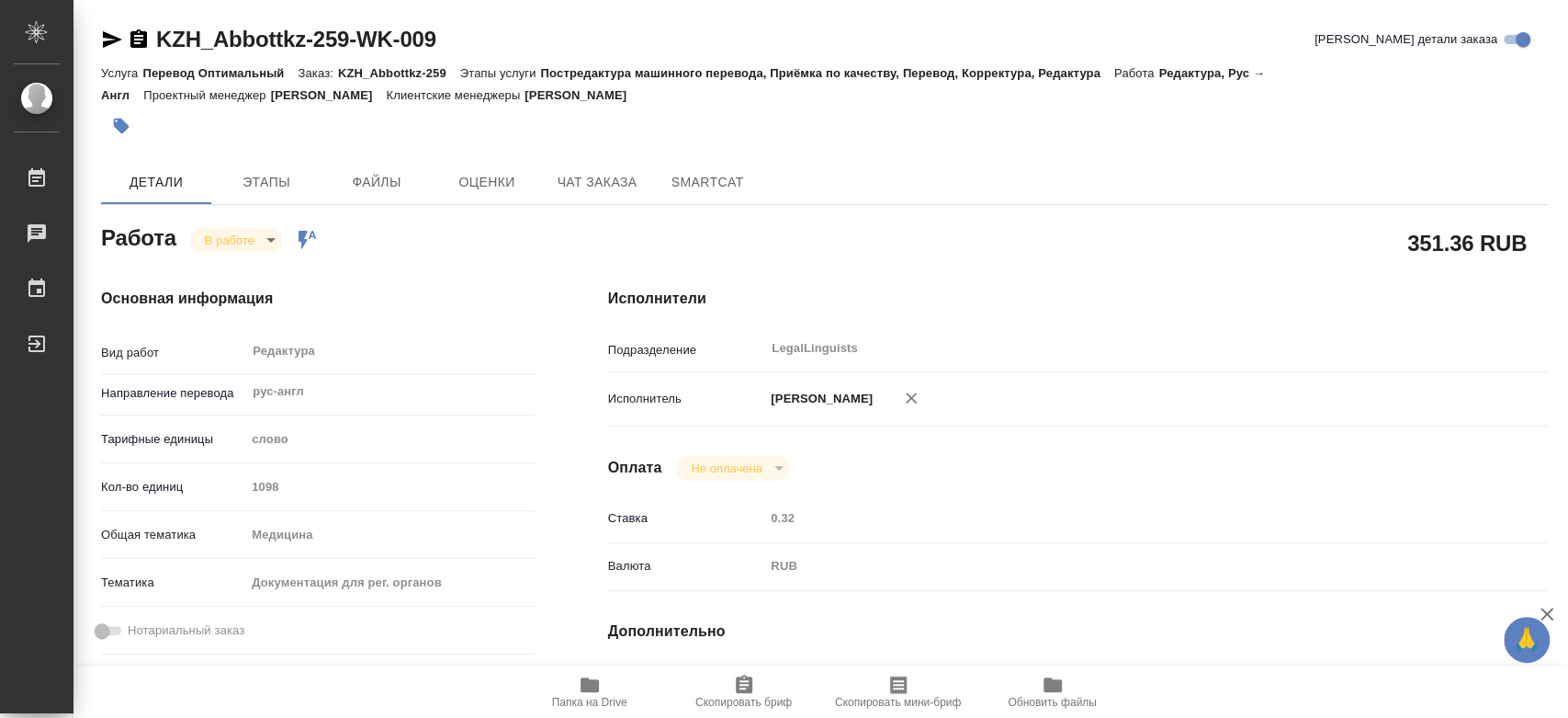
type textarea "x"
